Goal: Task Accomplishment & Management: Use online tool/utility

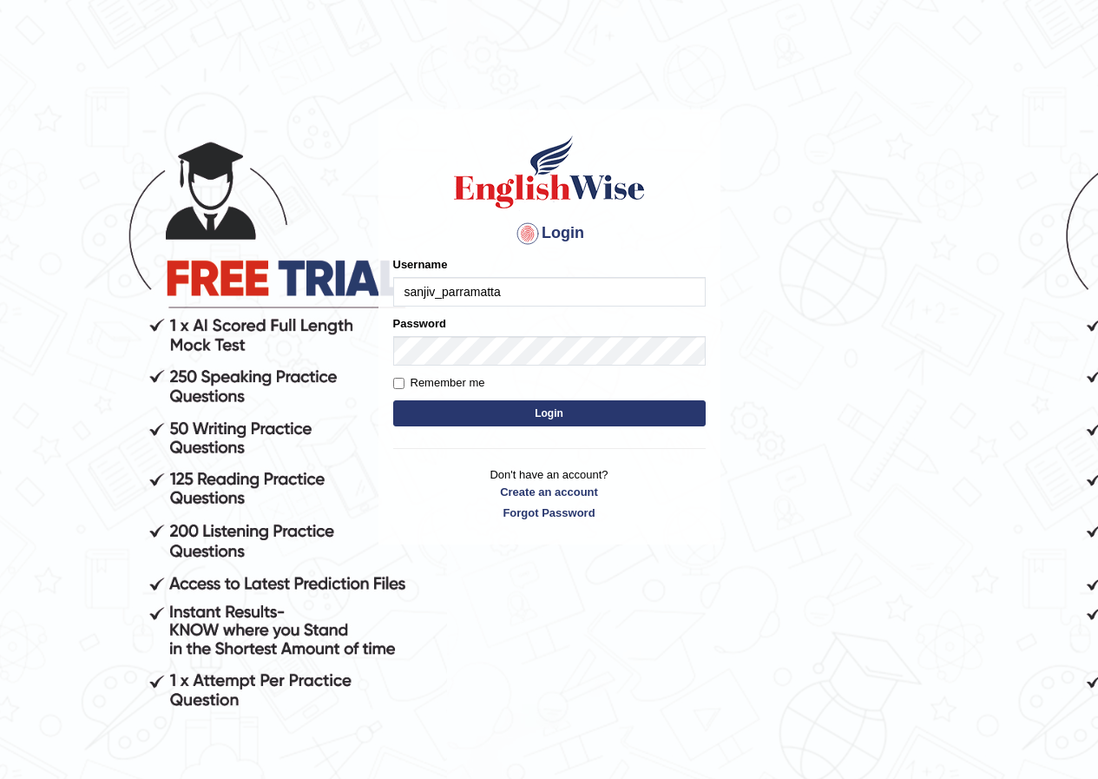
click at [447, 284] on input "sanjiv_parramatta" at bounding box center [549, 292] width 313 height 30
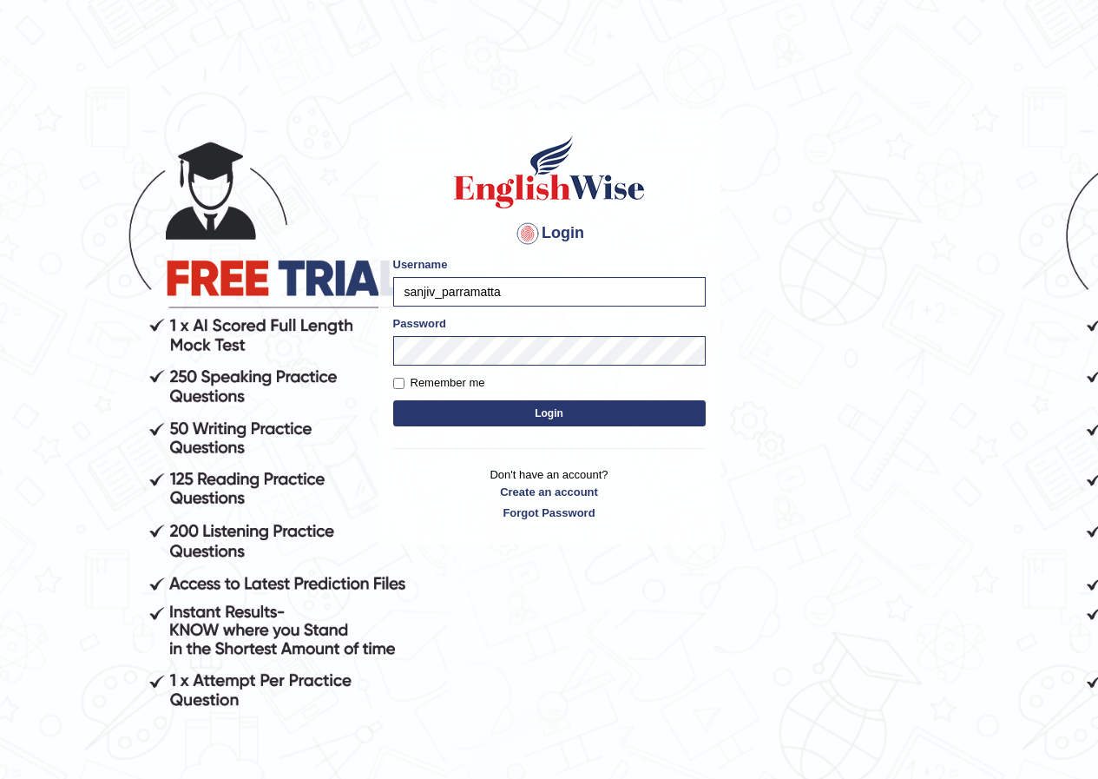
click at [447, 284] on input "sanjiv_parramatta" at bounding box center [549, 292] width 313 height 30
type input "khoderchamma_parramatta"
click at [393, 400] on button "Login" at bounding box center [549, 413] width 313 height 26
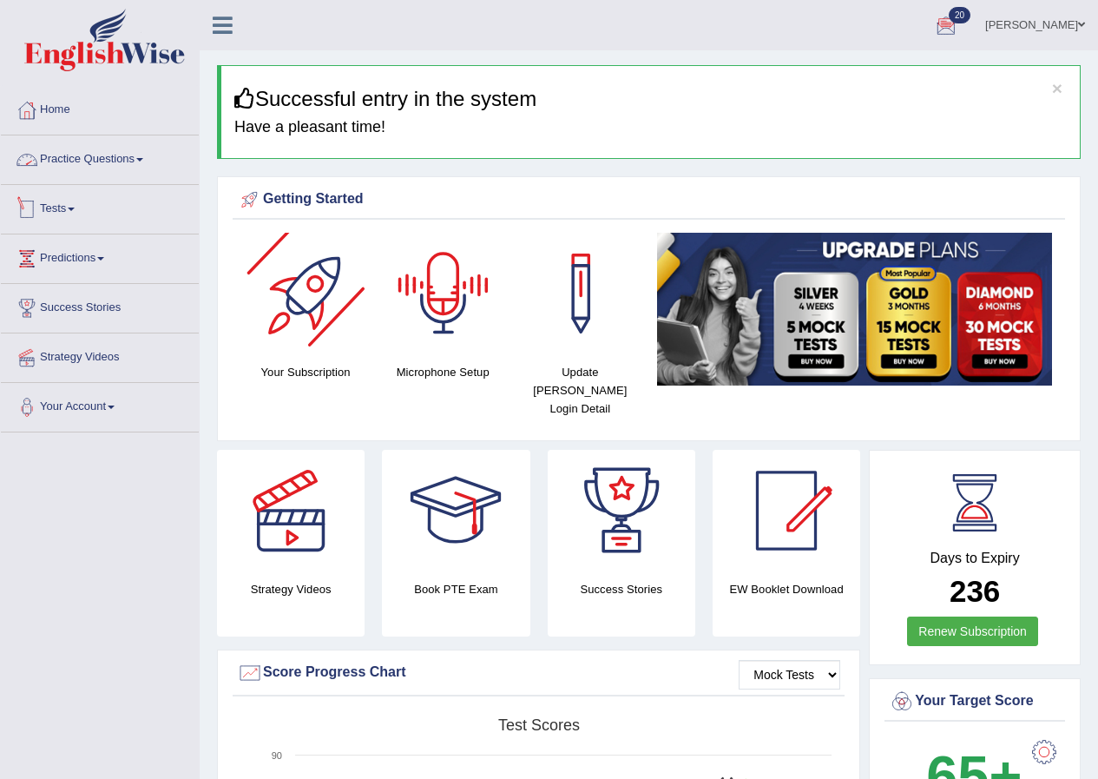
click at [65, 200] on link "Tests" at bounding box center [100, 206] width 198 height 43
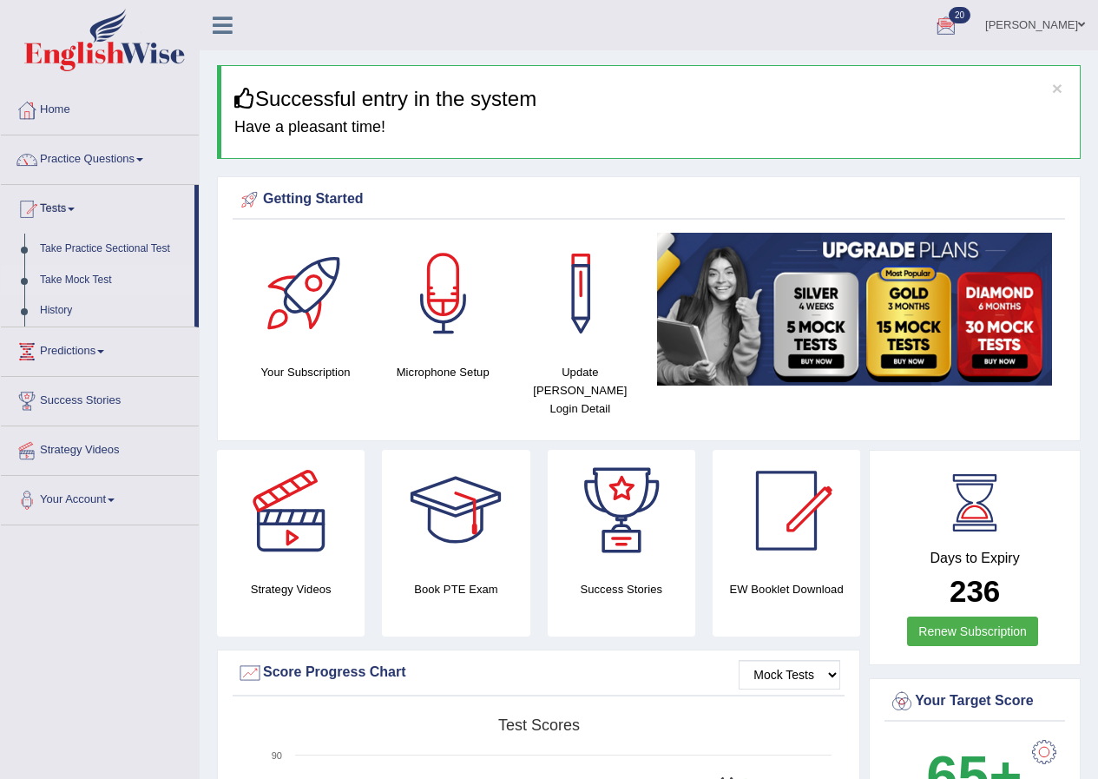
click at [65, 280] on link "Take Mock Test" at bounding box center [113, 280] width 162 height 31
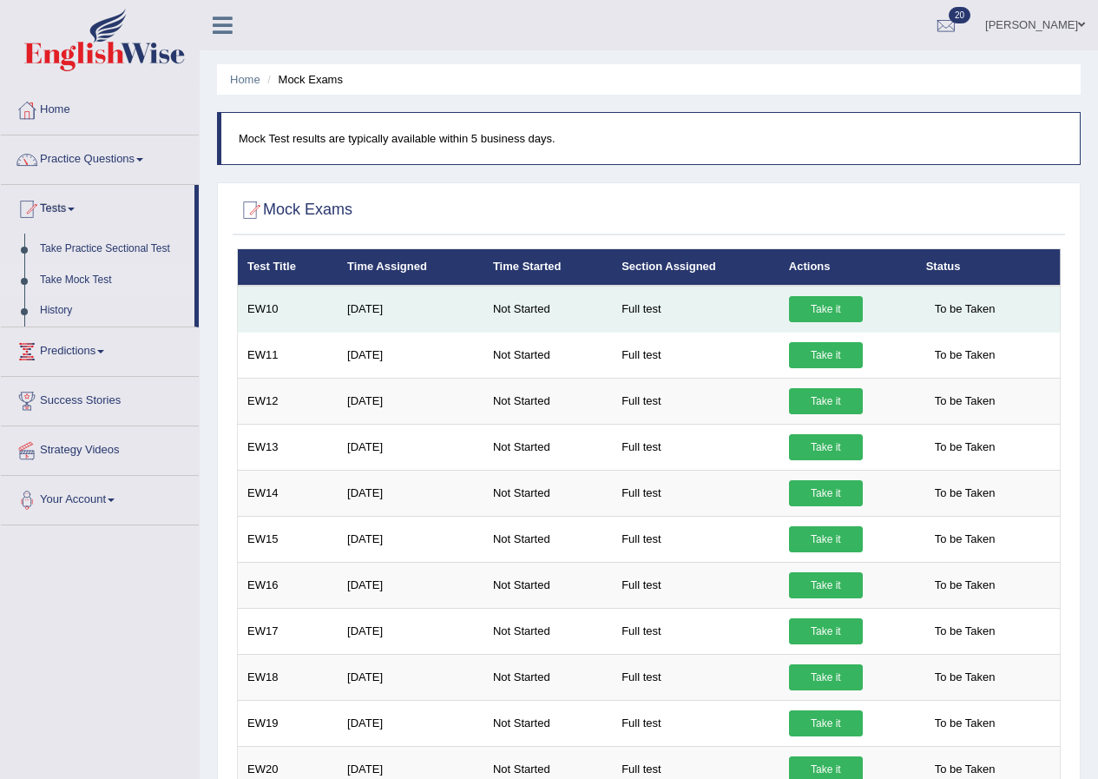
click at [840, 298] on link "Take it" at bounding box center [826, 309] width 74 height 26
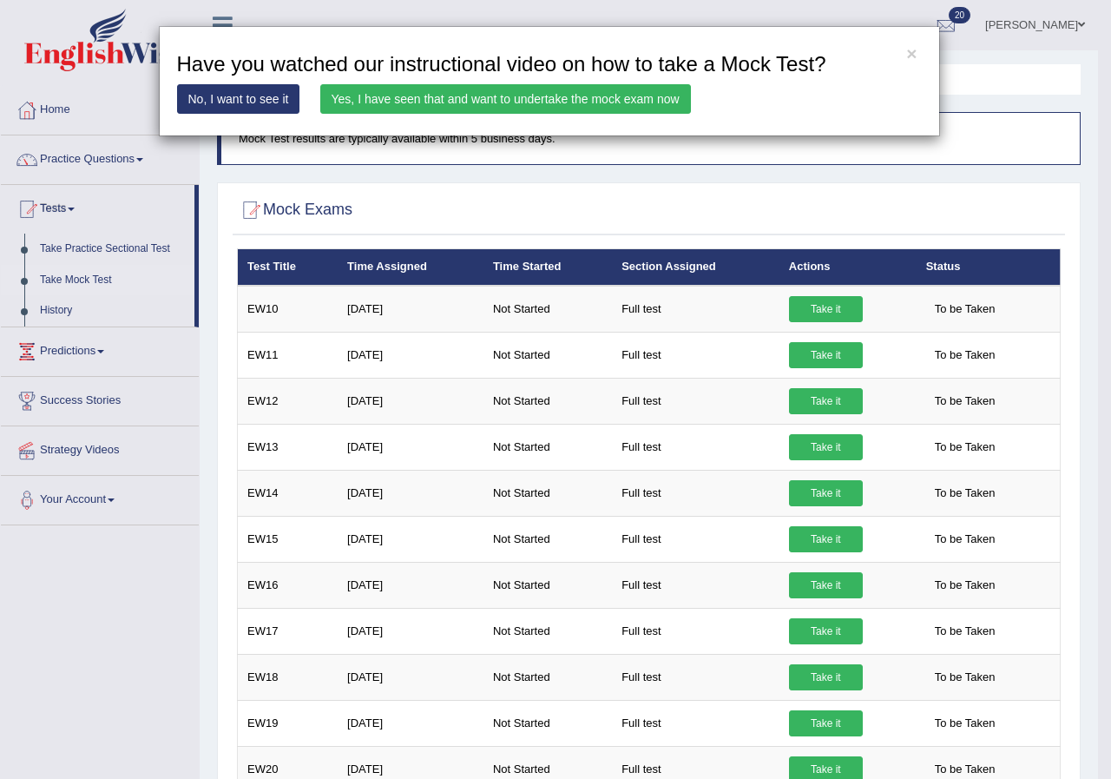
click at [447, 95] on link "Yes, I have seen that and want to undertake the mock exam now" at bounding box center [505, 99] width 371 height 30
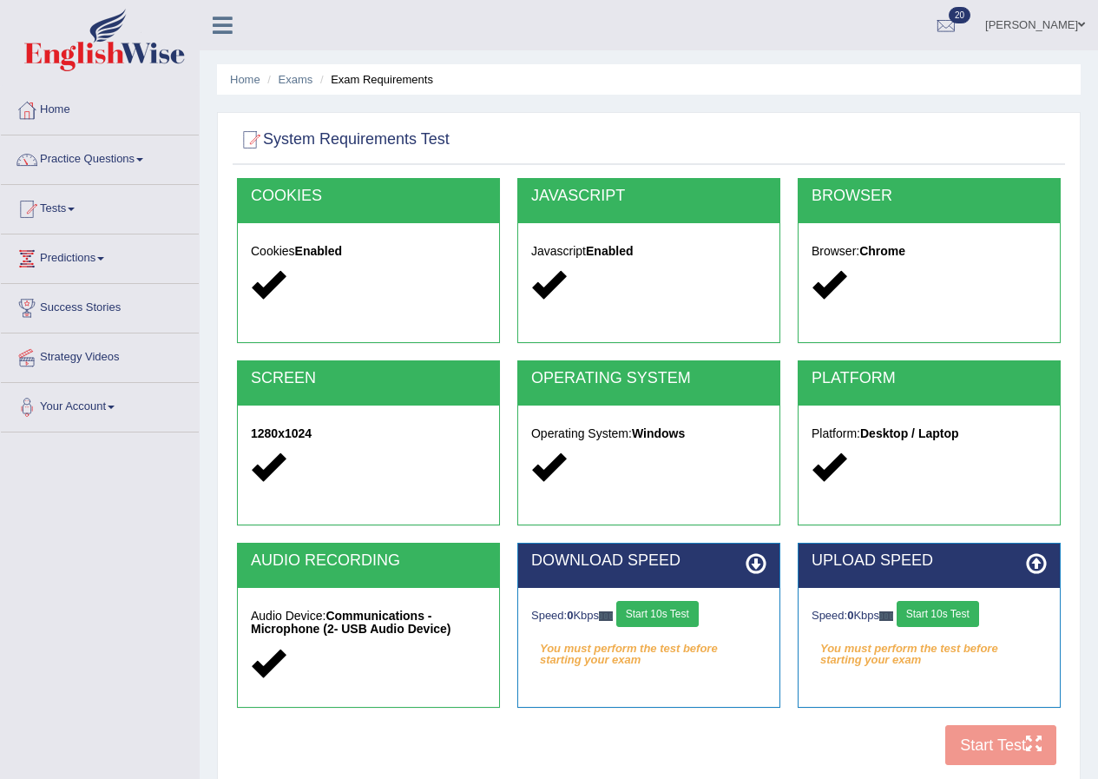
click at [950, 604] on button "Start 10s Test" at bounding box center [938, 614] width 82 height 26
click at [662, 610] on button "Start 10s Test" at bounding box center [657, 614] width 82 height 26
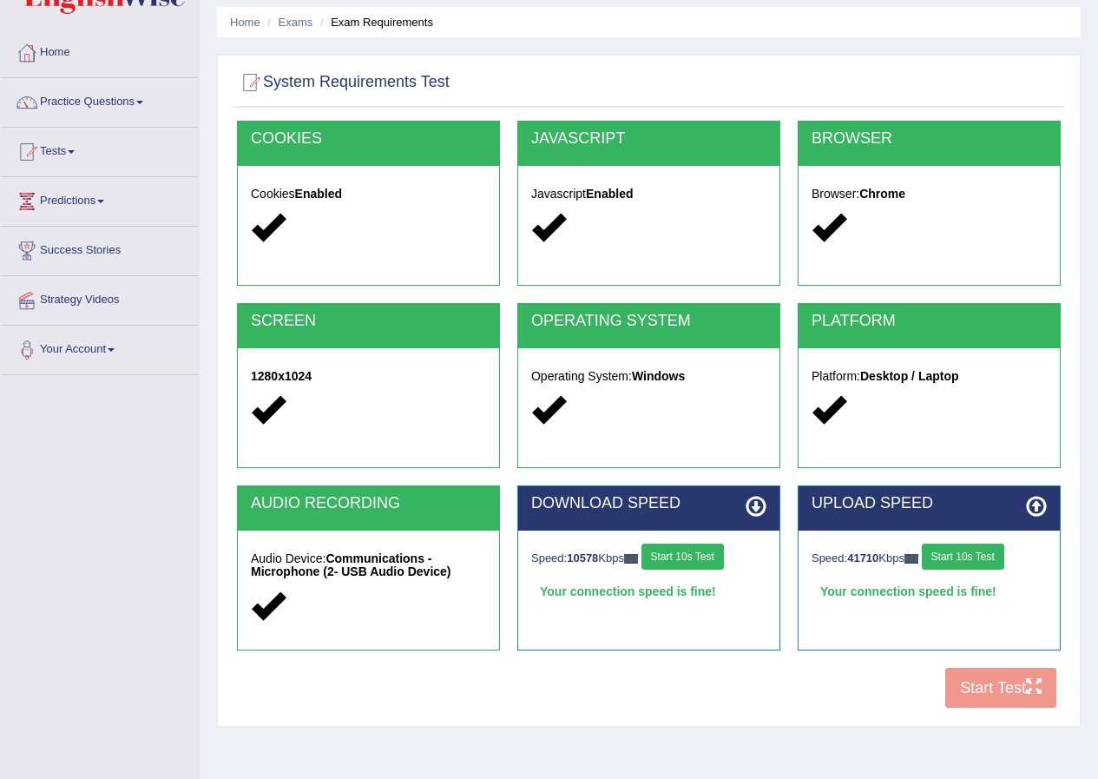
scroll to position [87, 0]
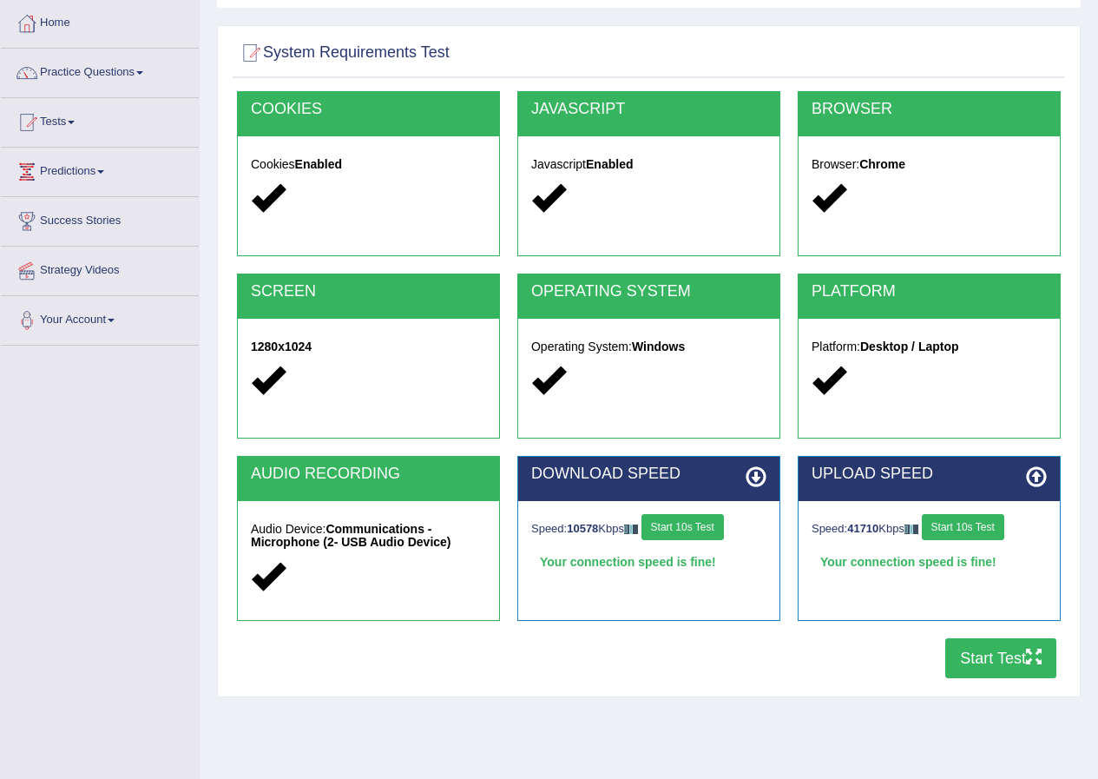
click at [999, 665] on button "Start Test" at bounding box center [1000, 658] width 111 height 40
